Goal: Transaction & Acquisition: Download file/media

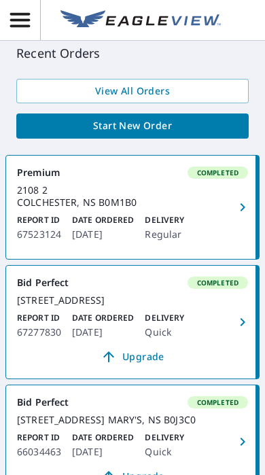
scroll to position [502, 0]
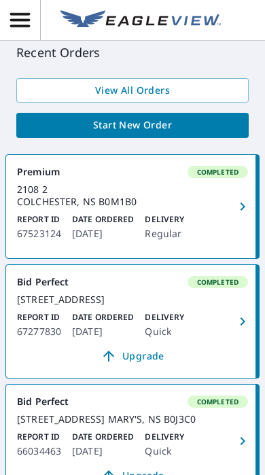
click at [217, 201] on div "2108 2 COLCHESTER, NS B0M1B0" at bounding box center [132, 195] width 231 height 24
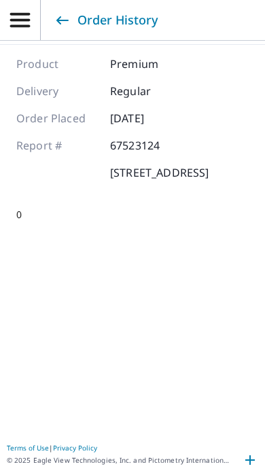
scroll to position [194, 0]
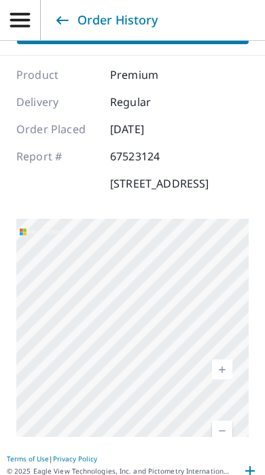
click at [242, 169] on div "Product Premium Delivery Regular Order Placed [DATE] Report # 67523124 2108 2, …" at bounding box center [132, 129] width 232 height 125
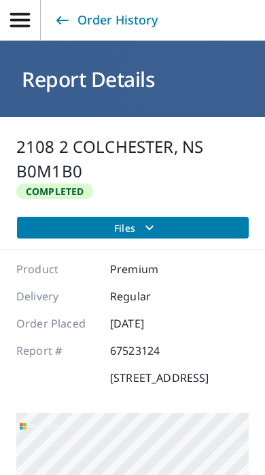
scroll to position [0, 0]
click at [156, 221] on icon "filesDropdownBtn-67523124" at bounding box center [149, 227] width 16 height 16
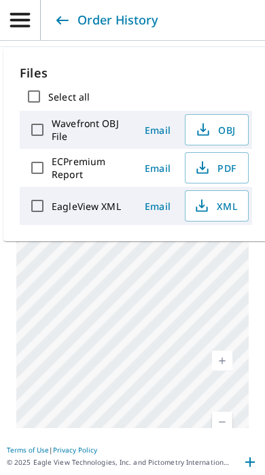
scroll to position [194, 0]
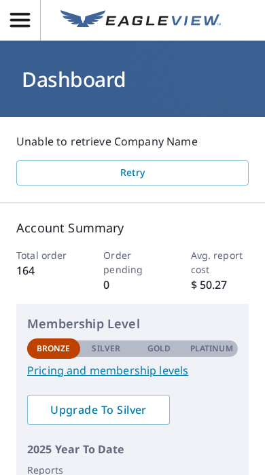
click at [31, 23] on icon "button" at bounding box center [20, 20] width 24 height 24
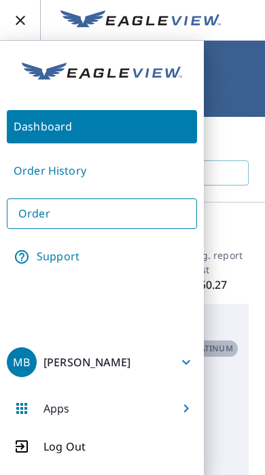
click at [39, 173] on link "Order History" at bounding box center [102, 170] width 190 height 33
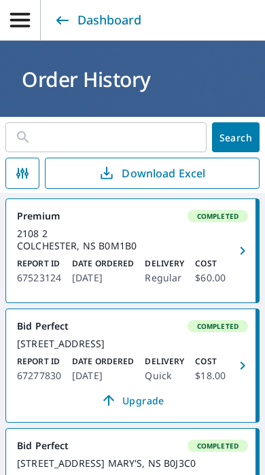
click at [239, 243] on icon "button" at bounding box center [242, 251] width 16 height 16
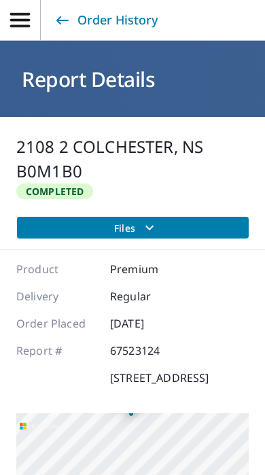
click at [70, 171] on div "2108 2 COLCHESTER, NS B0M1B0" at bounding box center [132, 159] width 232 height 49
click at [145, 142] on div "2108 2 COLCHESTER, NS B0M1B0" at bounding box center [132, 159] width 232 height 49
click at [141, 67] on h1 "Report Details" at bounding box center [132, 79] width 232 height 28
click at [97, 10] on link "Order History" at bounding box center [105, 20] width 106 height 24
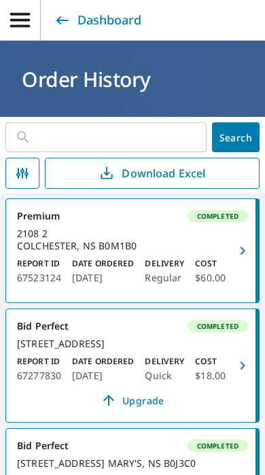
click at [244, 245] on icon "button" at bounding box center [242, 251] width 16 height 16
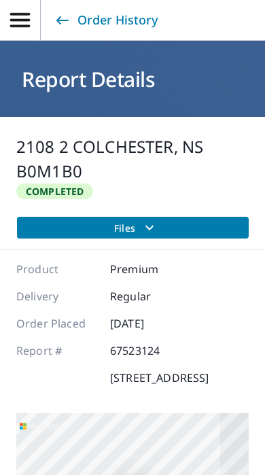
click at [153, 219] on button "Files" at bounding box center [132, 228] width 232 height 22
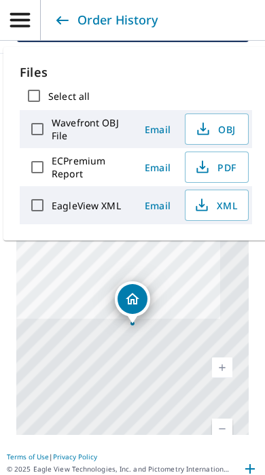
scroll to position [194, 0]
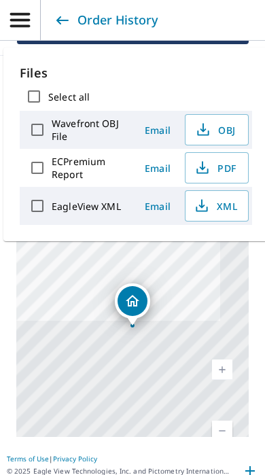
click at [229, 169] on span "PDF" at bounding box center [215, 168] width 43 height 16
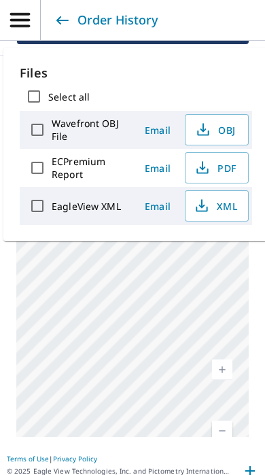
scroll to position [0, 0]
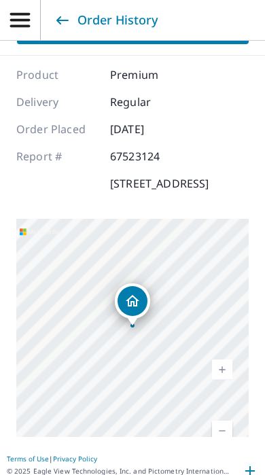
click at [24, 19] on icon "button" at bounding box center [20, 20] width 20 height 14
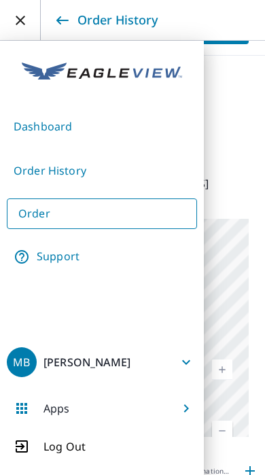
click at [31, 171] on link "Order History" at bounding box center [102, 170] width 190 height 33
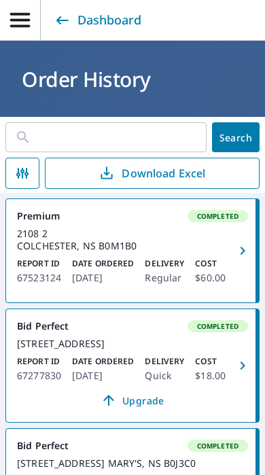
click at [146, 171] on p "Download Excel" at bounding box center [164, 173] width 84 height 15
